Goal: Check status

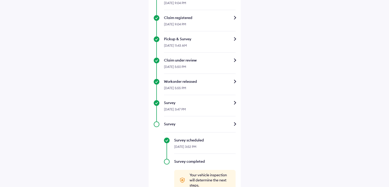
scroll to position [189, 0]
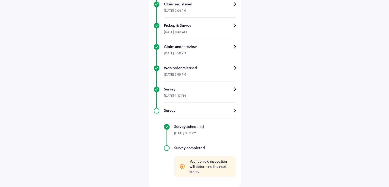
click at [233, 87] on div "Survey" at bounding box center [200, 88] width 72 height 5
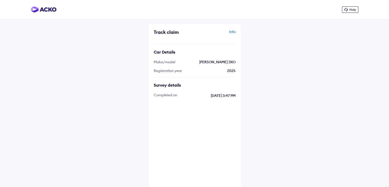
click at [346, 10] on icon at bounding box center [346, 10] width 4 height 4
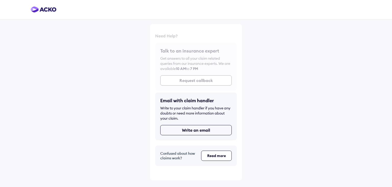
click at [210, 129] on button "Write an email" at bounding box center [196, 130] width 72 height 10
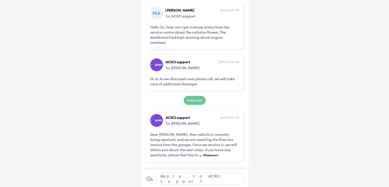
scroll to position [172, 0]
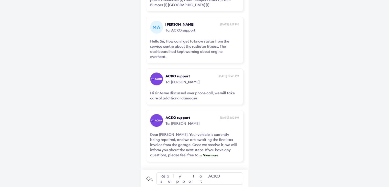
click at [202, 155] on span "View more" at bounding box center [210, 155] width 16 height 4
